Goal: Information Seeking & Learning: Learn about a topic

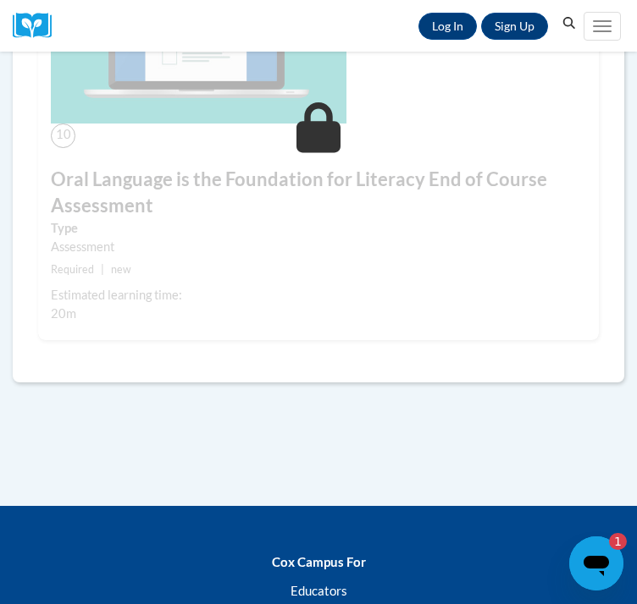
scroll to position [4415, 0]
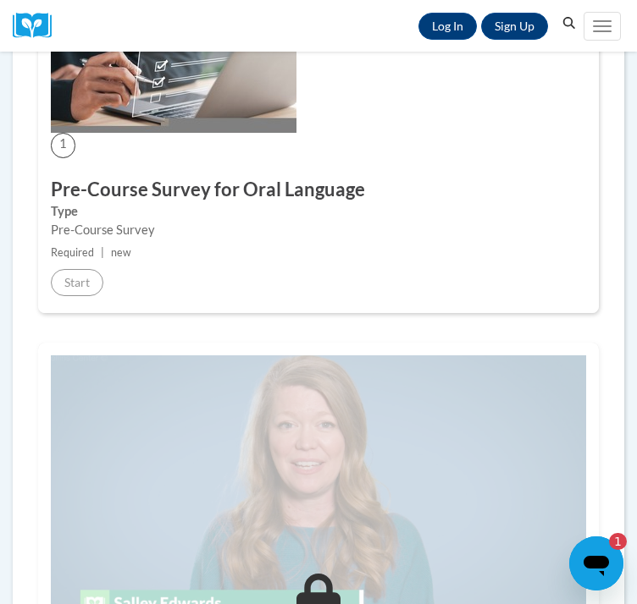
scroll to position [372, 0]
click at [464, 40] on link "Log In" at bounding box center [447, 26] width 58 height 27
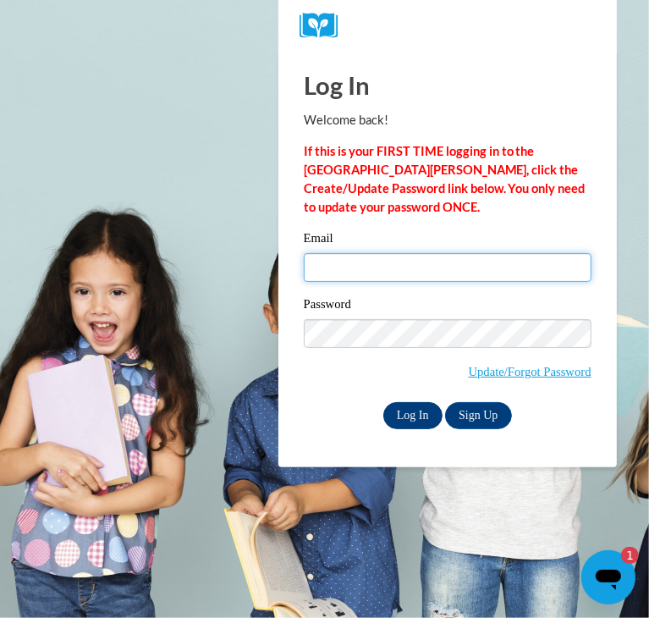
type input "mestori@sunprairieschools.org"
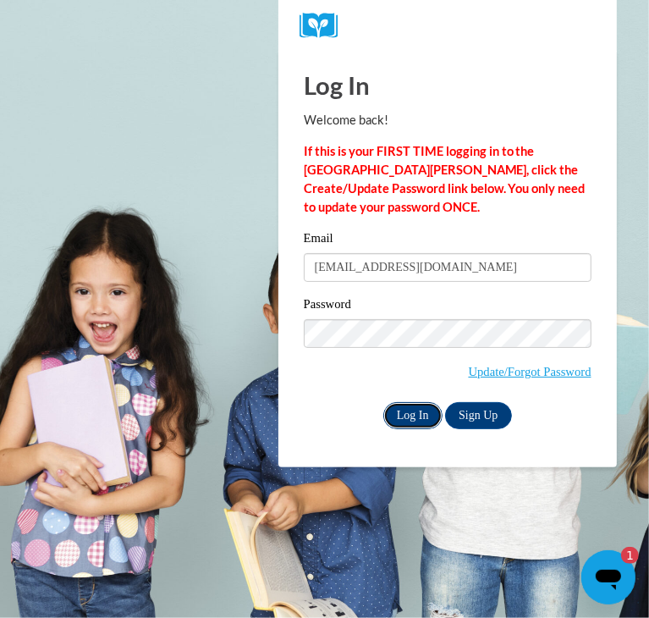
click at [405, 414] on input "Log In" at bounding box center [412, 415] width 59 height 27
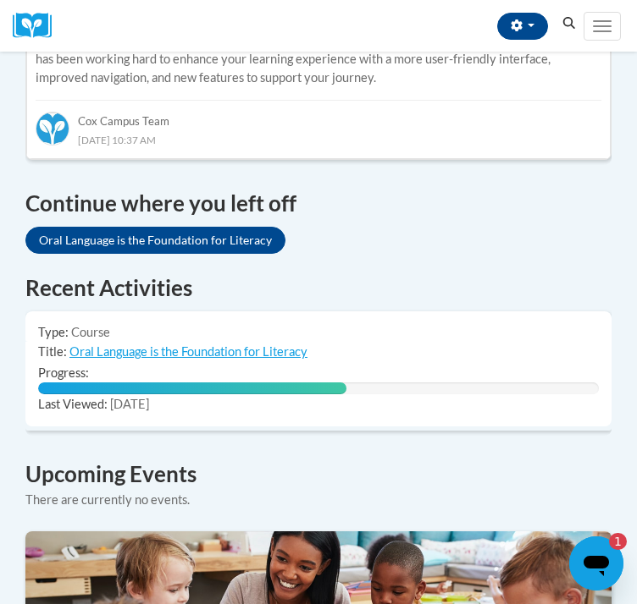
scroll to position [1035, 0]
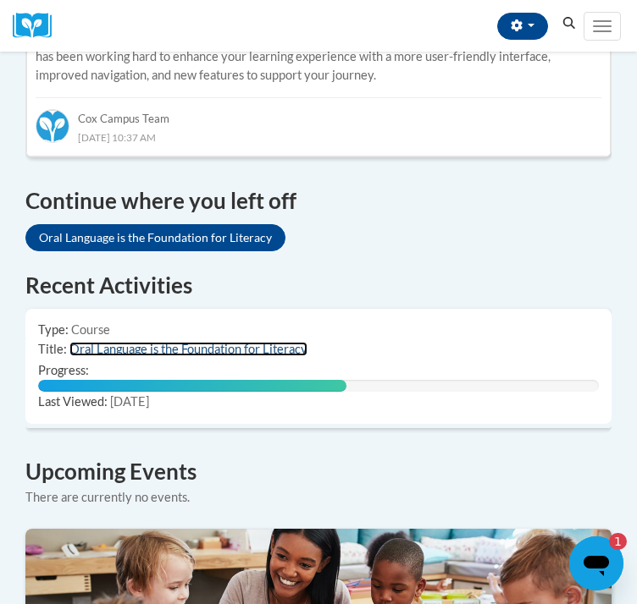
click at [270, 356] on link "Oral Language is the Foundation for Literacy" at bounding box center [188, 349] width 238 height 14
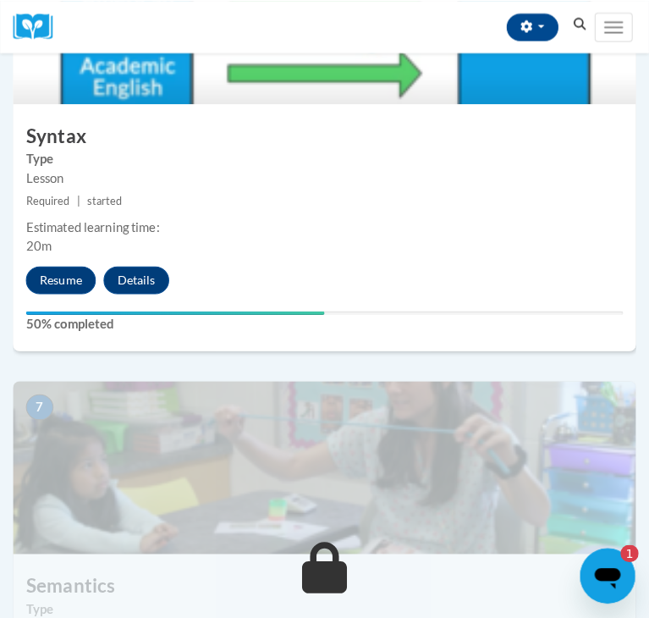
scroll to position [2660, 0]
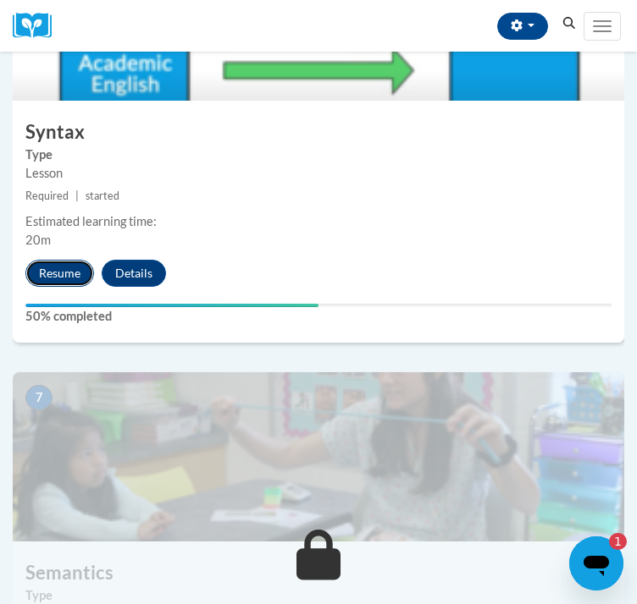
click at [43, 287] on button "Resume" at bounding box center [59, 273] width 69 height 27
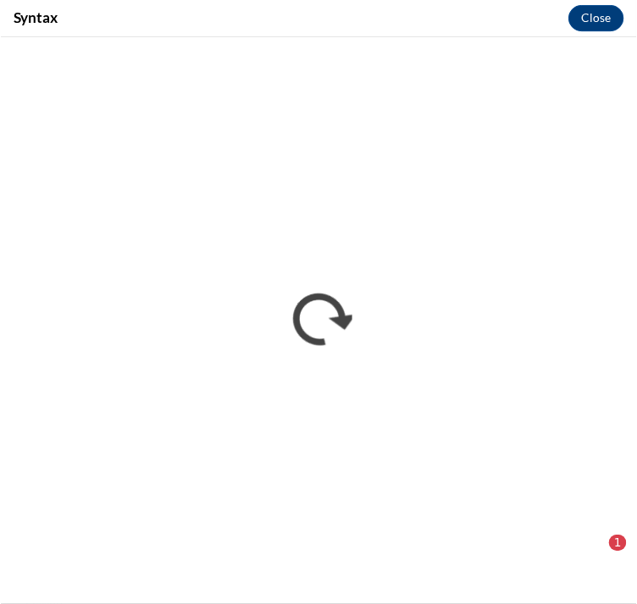
scroll to position [0, 0]
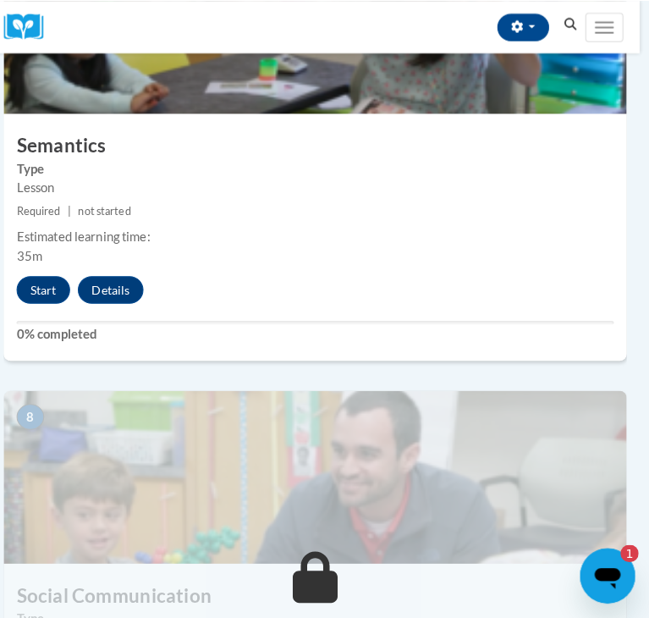
scroll to position [3132, 9]
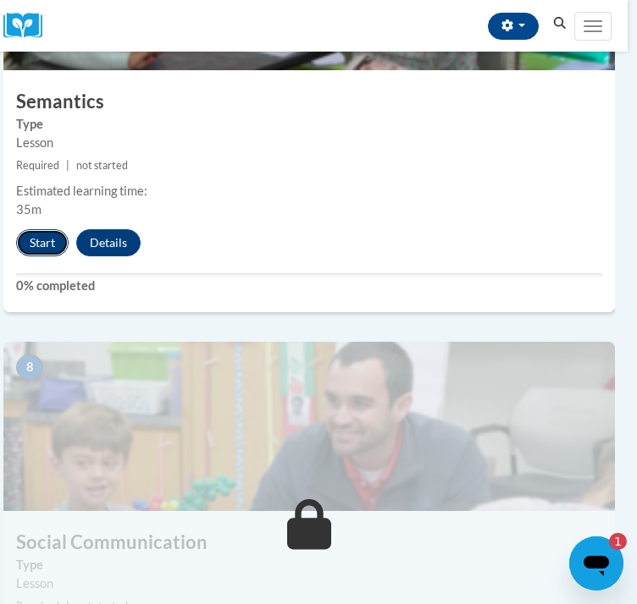
click at [56, 256] on button "Start" at bounding box center [42, 242] width 52 height 27
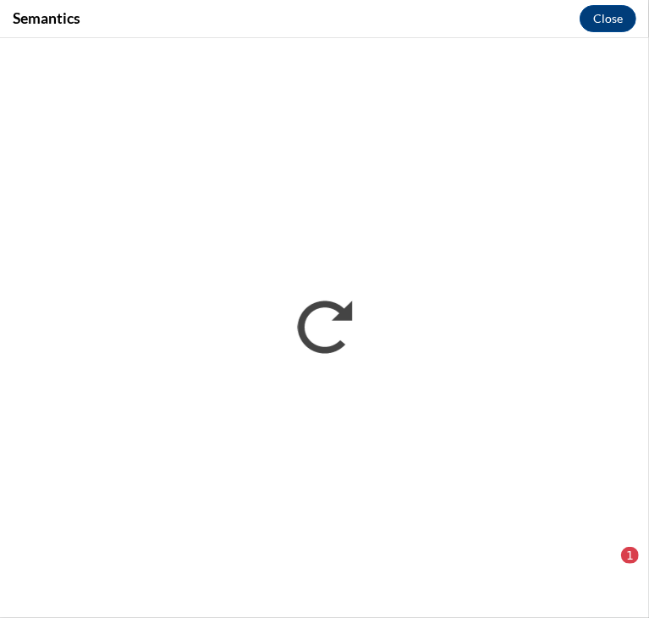
scroll to position [0, 0]
